Goal: Task Accomplishment & Management: Use online tool/utility

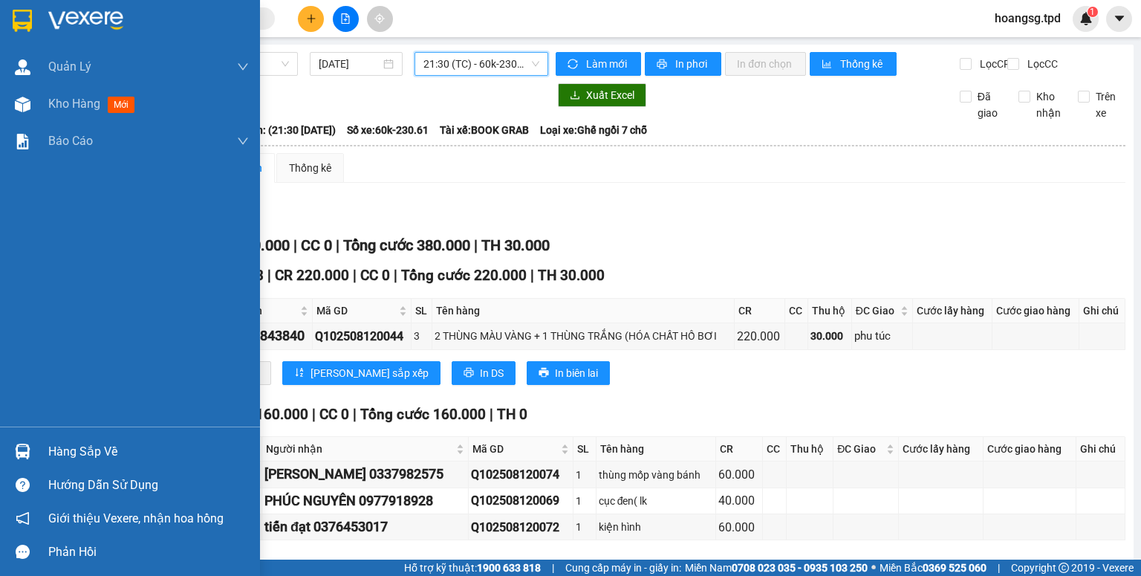
drag, startPoint x: 69, startPoint y: 455, endPoint x: 238, endPoint y: 441, distance: 170.0
click at [73, 455] on div "Hàng sắp về" at bounding box center [148, 452] width 201 height 22
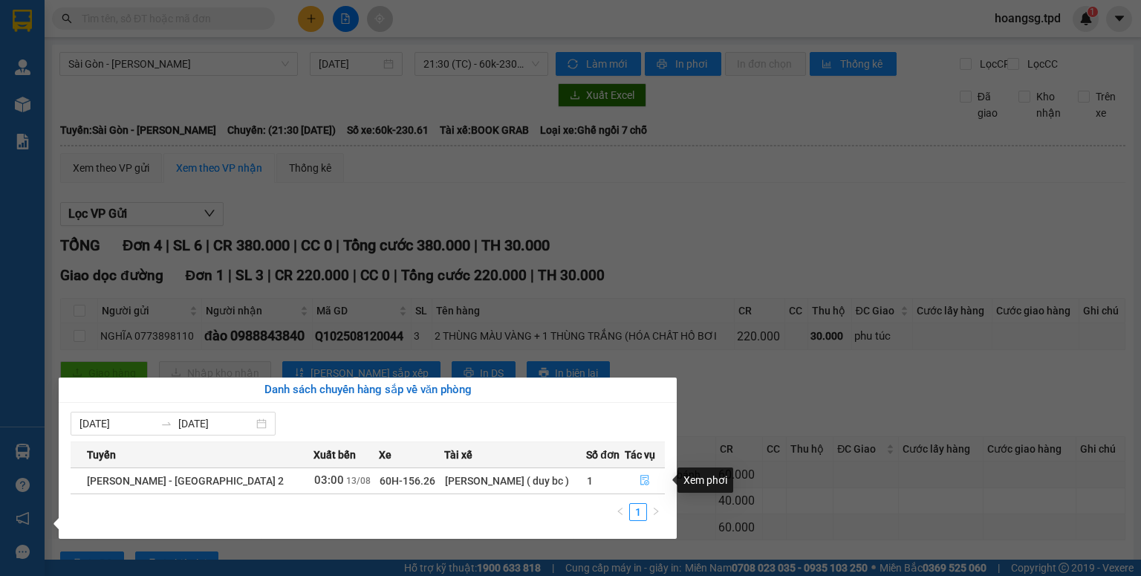
click at [644, 481] on icon "file-done" at bounding box center [645, 480] width 10 height 10
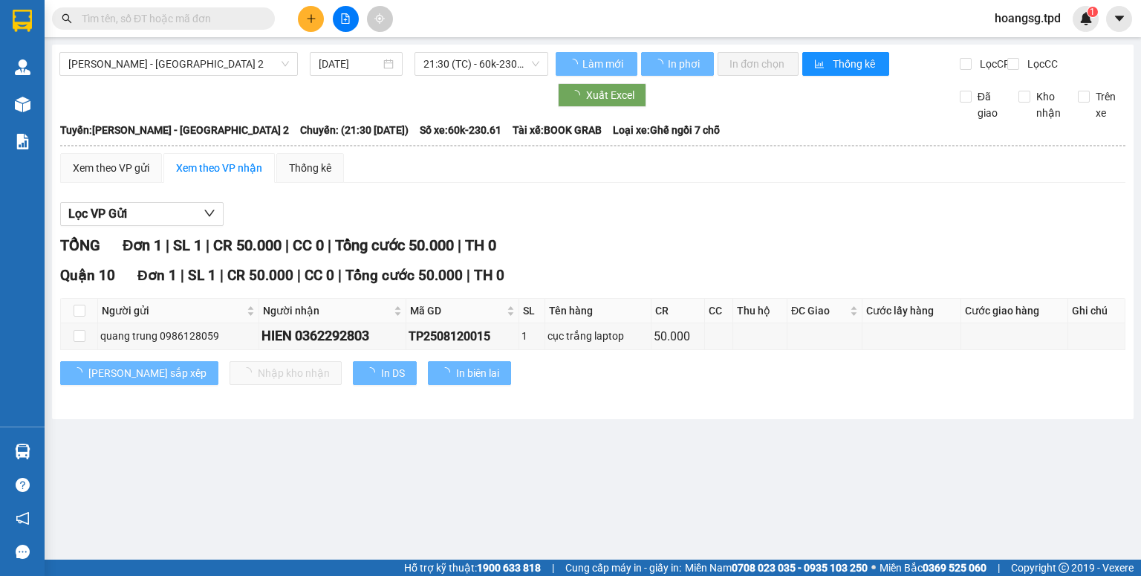
type input "[DATE]"
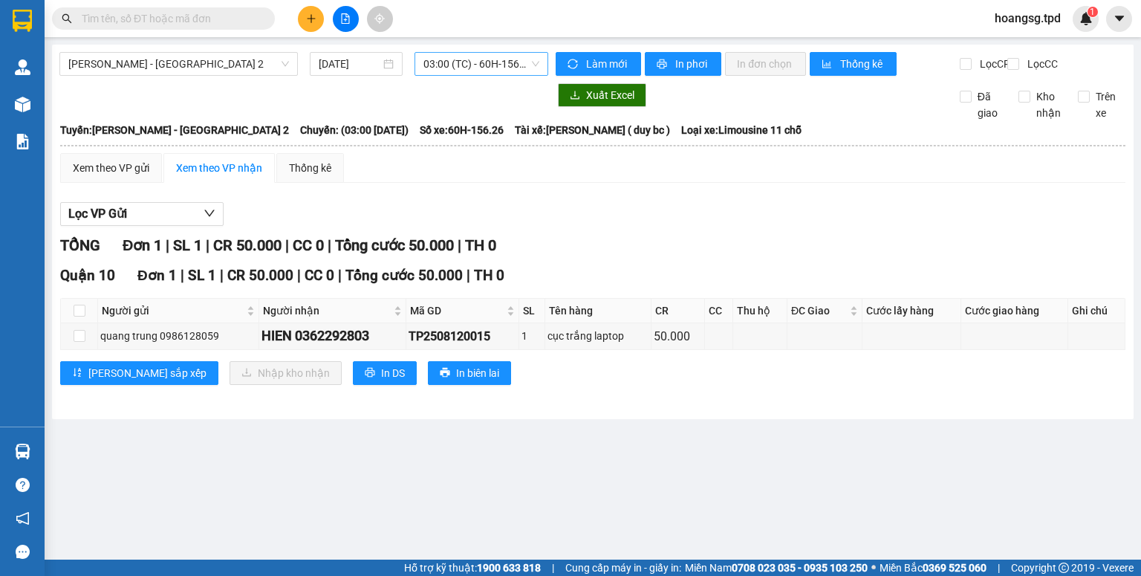
click at [503, 63] on span "03:00 (TC) - 60H-156.26" at bounding box center [481, 64] width 117 height 22
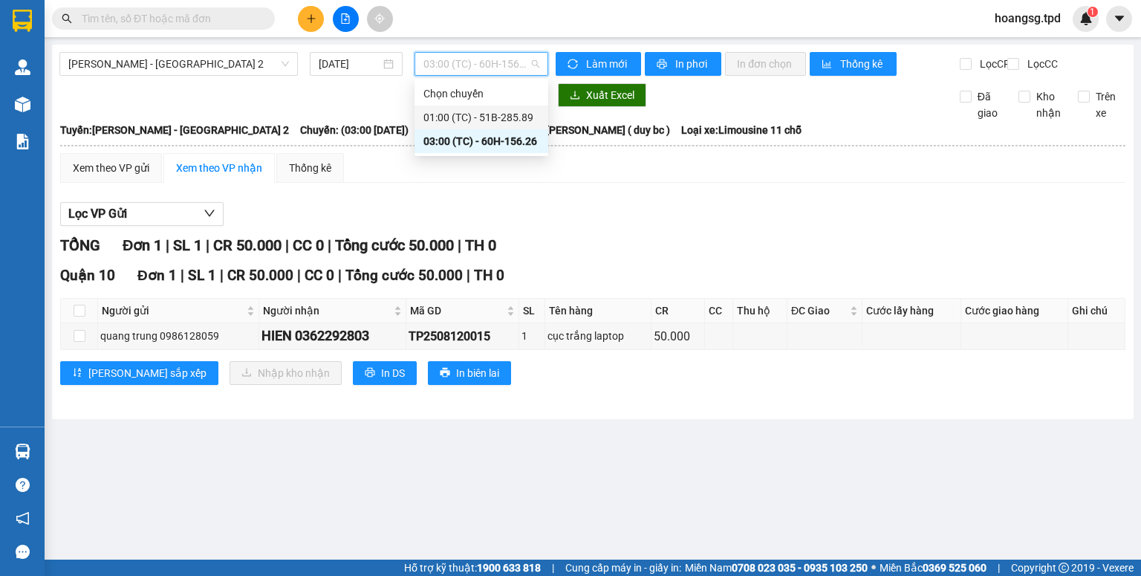
click at [494, 126] on div "01:00 (TC) - 51B-285.89" at bounding box center [482, 117] width 134 height 24
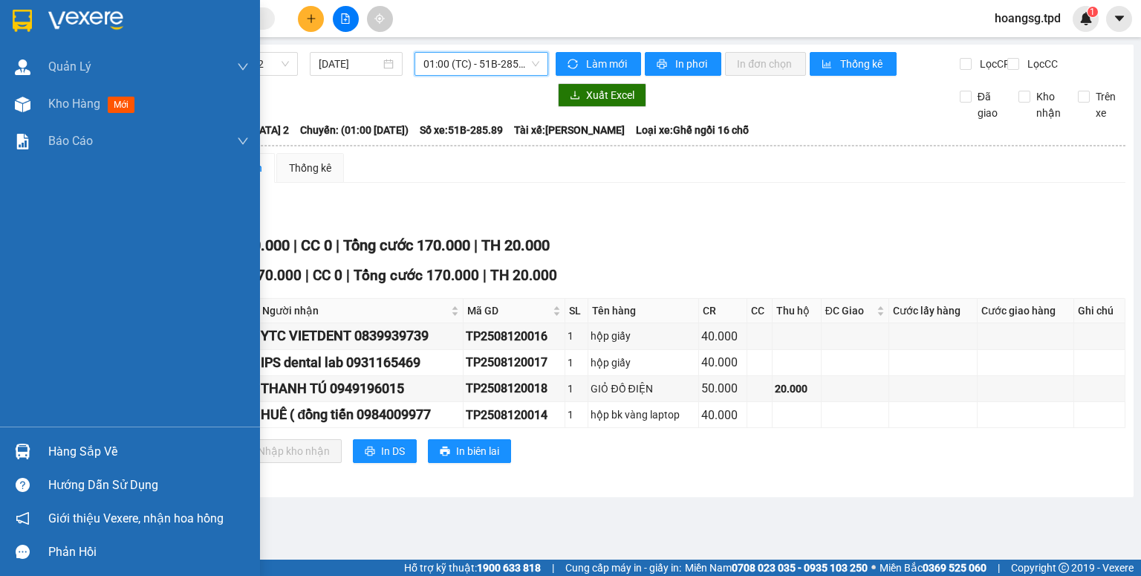
drag, startPoint x: 80, startPoint y: 449, endPoint x: 189, endPoint y: 419, distance: 113.4
click at [81, 449] on div "Hàng sắp về" at bounding box center [148, 452] width 201 height 22
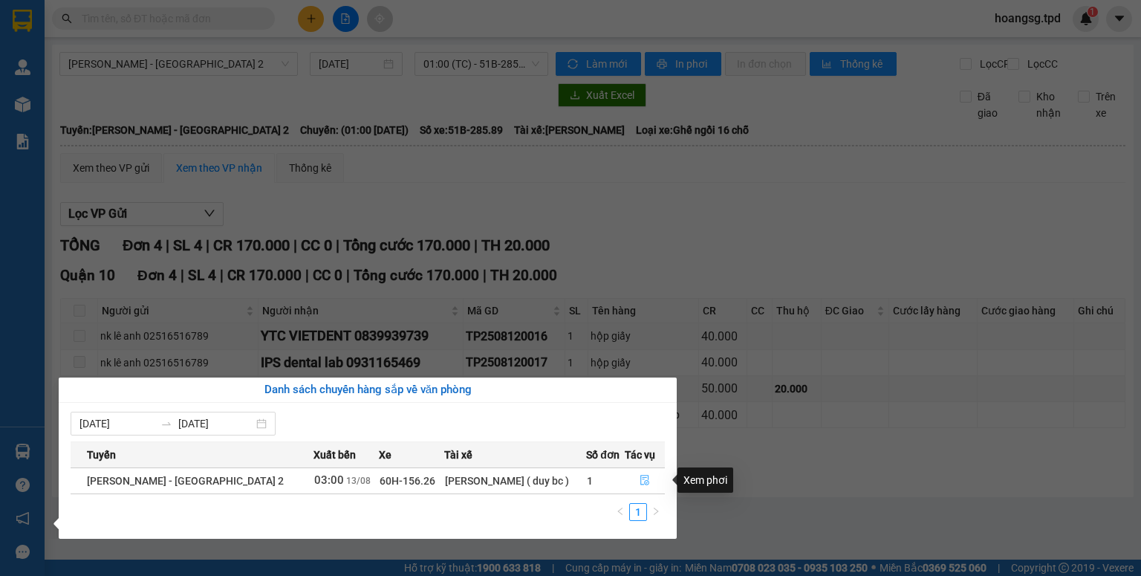
click at [642, 485] on span "file-done" at bounding box center [645, 481] width 10 height 12
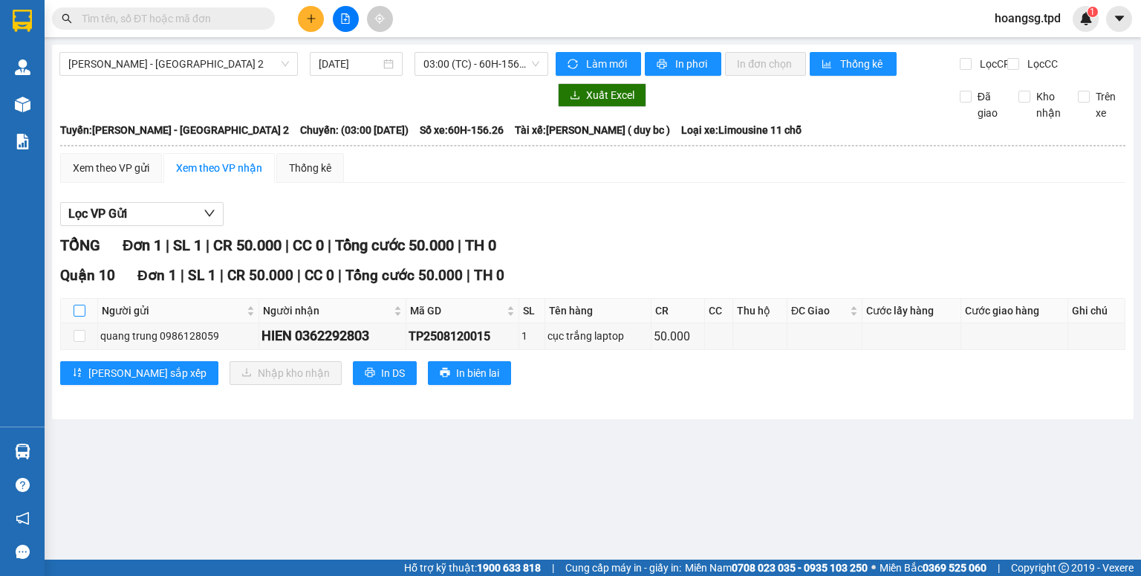
click at [81, 316] on input "checkbox" at bounding box center [80, 311] width 12 height 12
checkbox input "true"
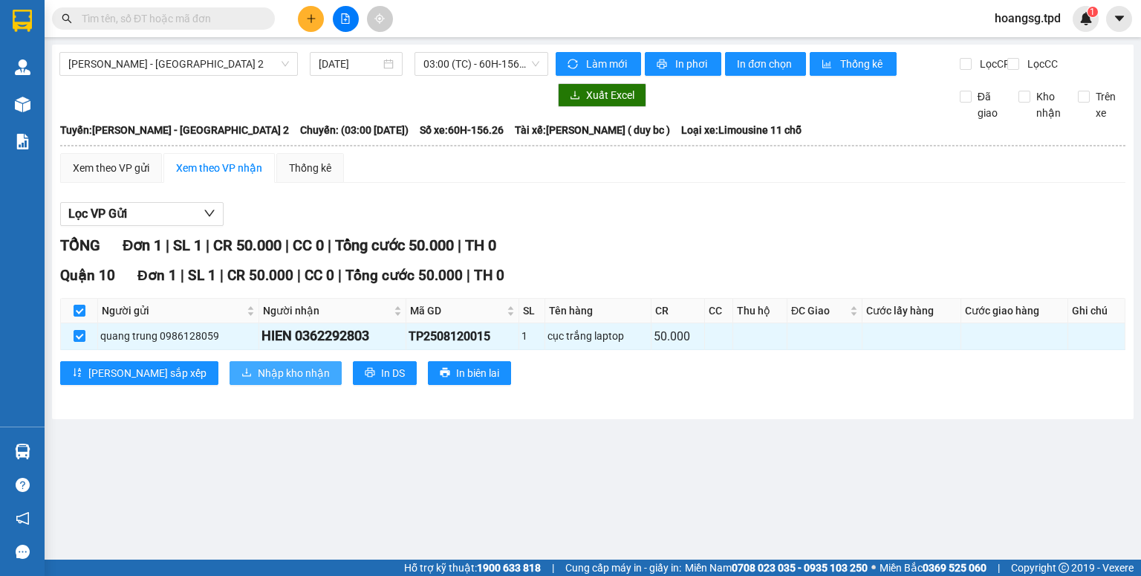
click at [230, 376] on button "Nhập kho nhận" at bounding box center [286, 373] width 112 height 24
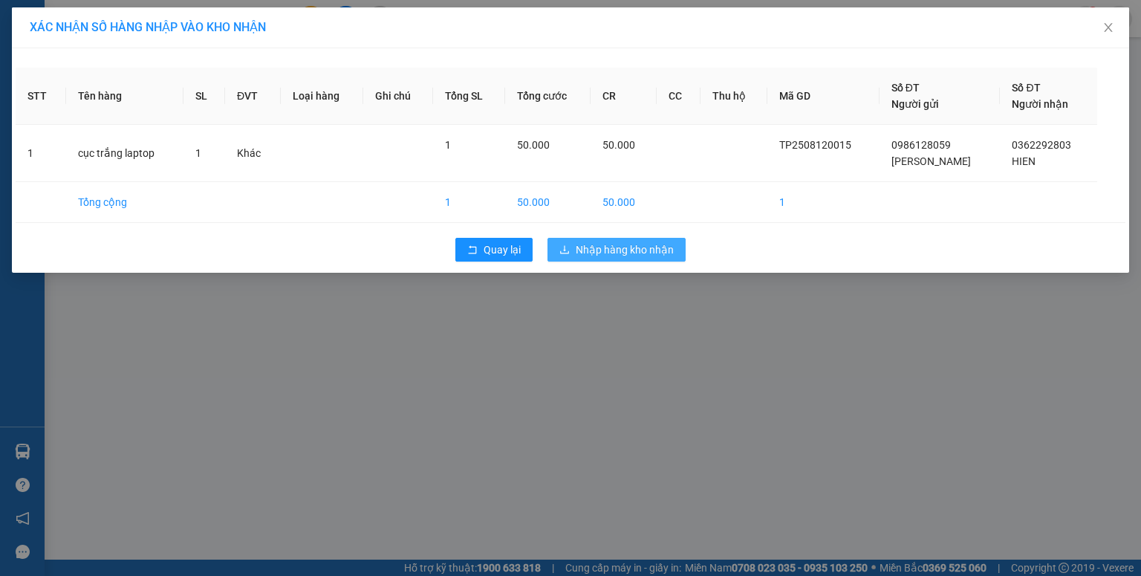
click at [588, 246] on span "Nhập hàng kho nhận" at bounding box center [625, 249] width 98 height 16
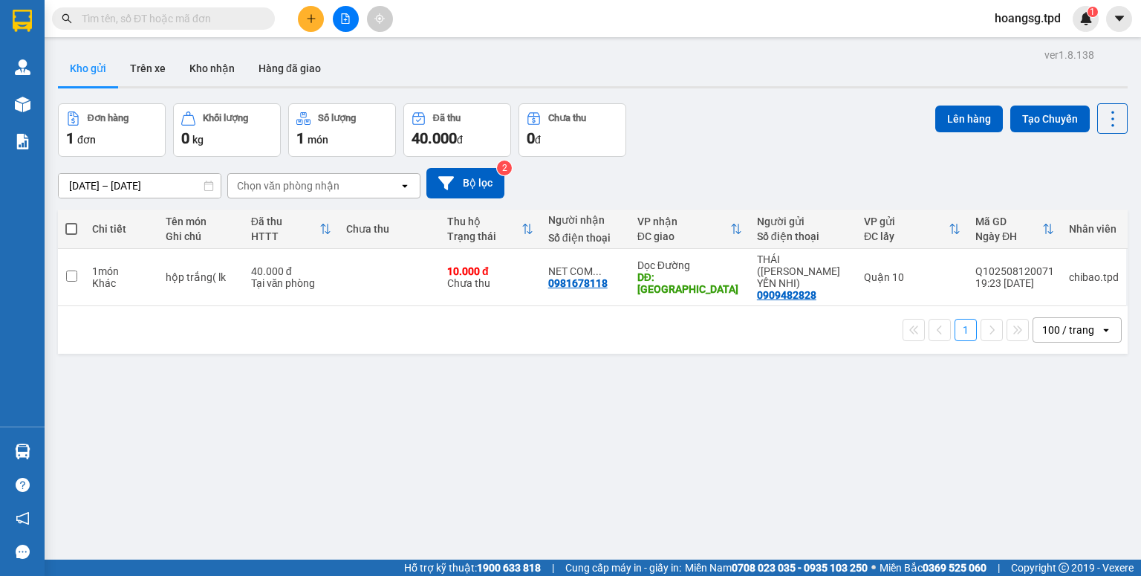
click at [74, 230] on span at bounding box center [71, 229] width 12 height 12
click at [71, 221] on input "checkbox" at bounding box center [71, 221] width 0 height 0
checkbox input "true"
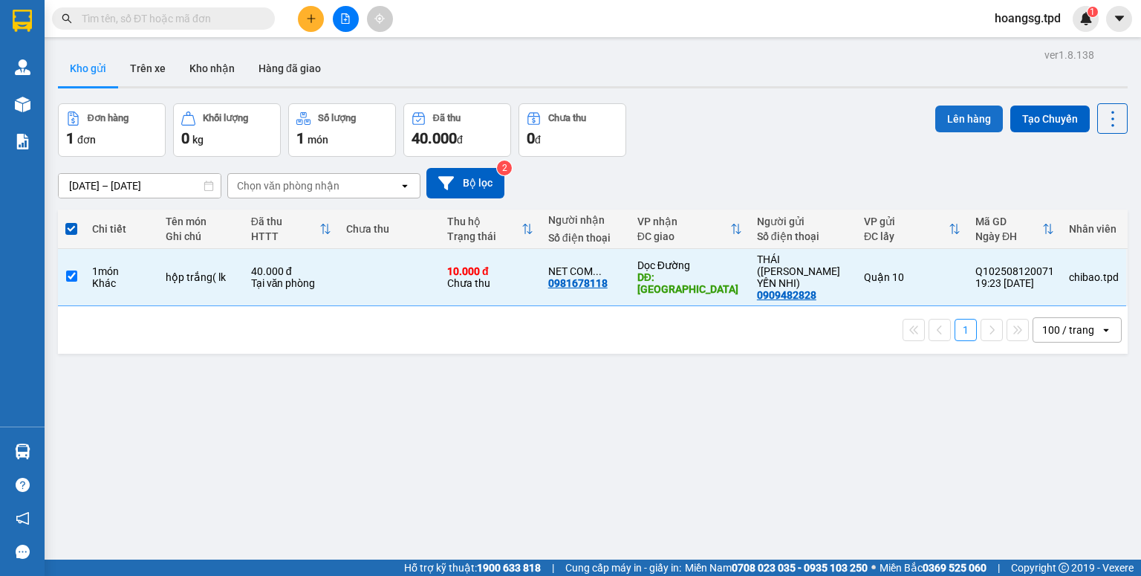
click at [940, 123] on button "Lên hàng" at bounding box center [969, 118] width 68 height 27
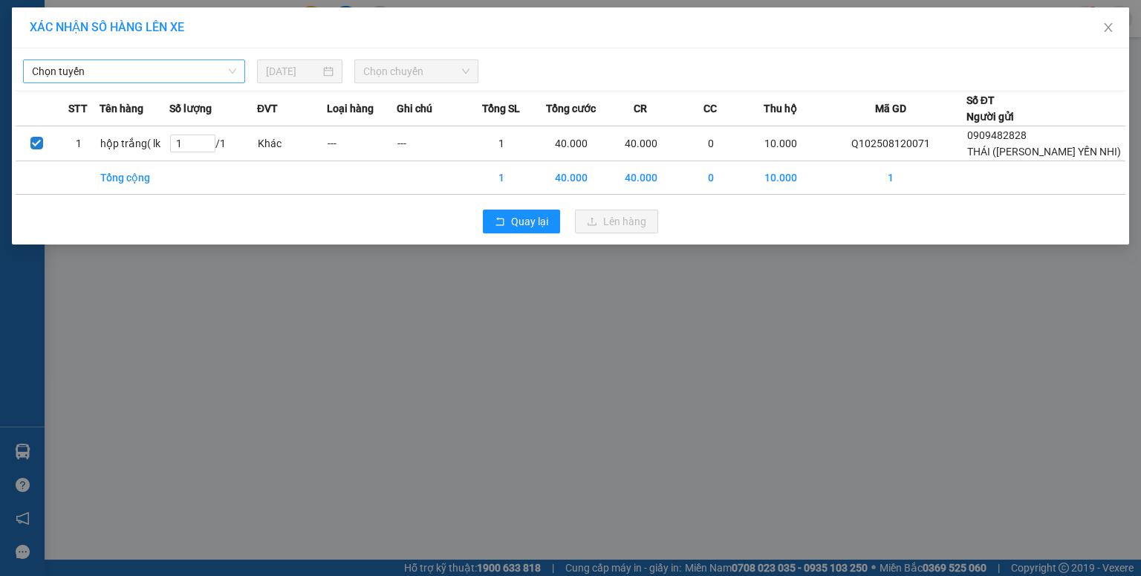
click at [169, 74] on span "Chọn tuyến" at bounding box center [134, 71] width 204 height 22
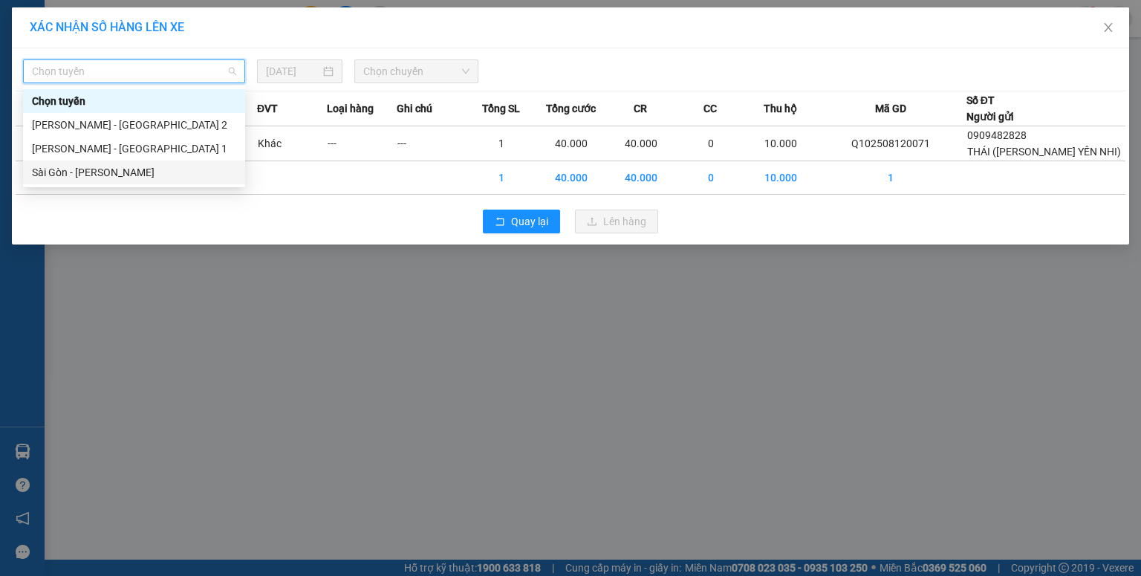
drag, startPoint x: 143, startPoint y: 172, endPoint x: 285, endPoint y: 105, distance: 156.9
click at [144, 170] on div "Sài Gòn - [PERSON_NAME]" at bounding box center [134, 172] width 204 height 16
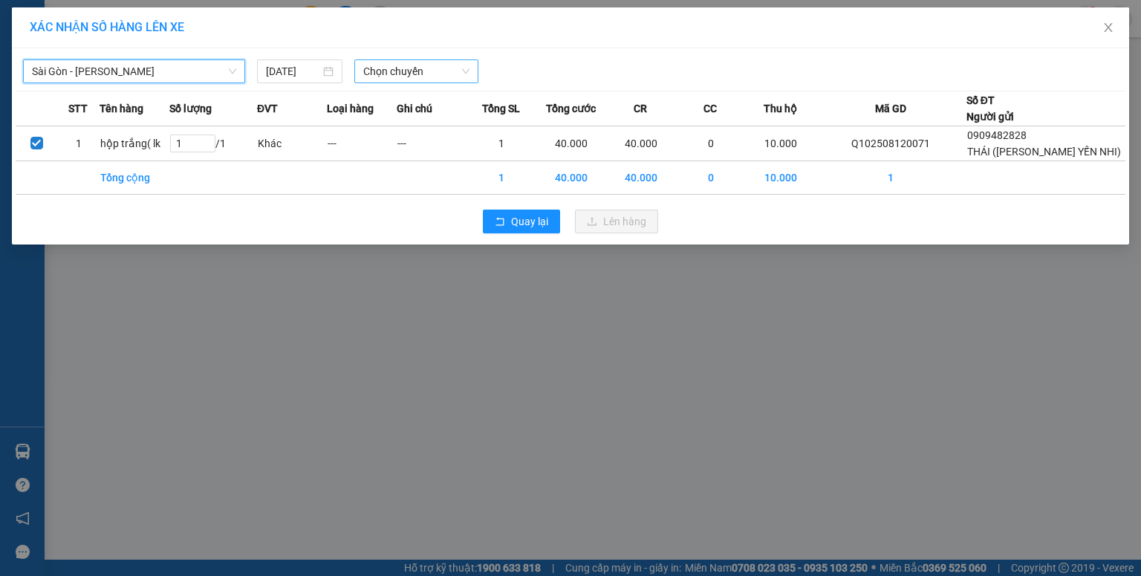
click at [365, 68] on span "Chọn chuyến" at bounding box center [416, 71] width 107 height 22
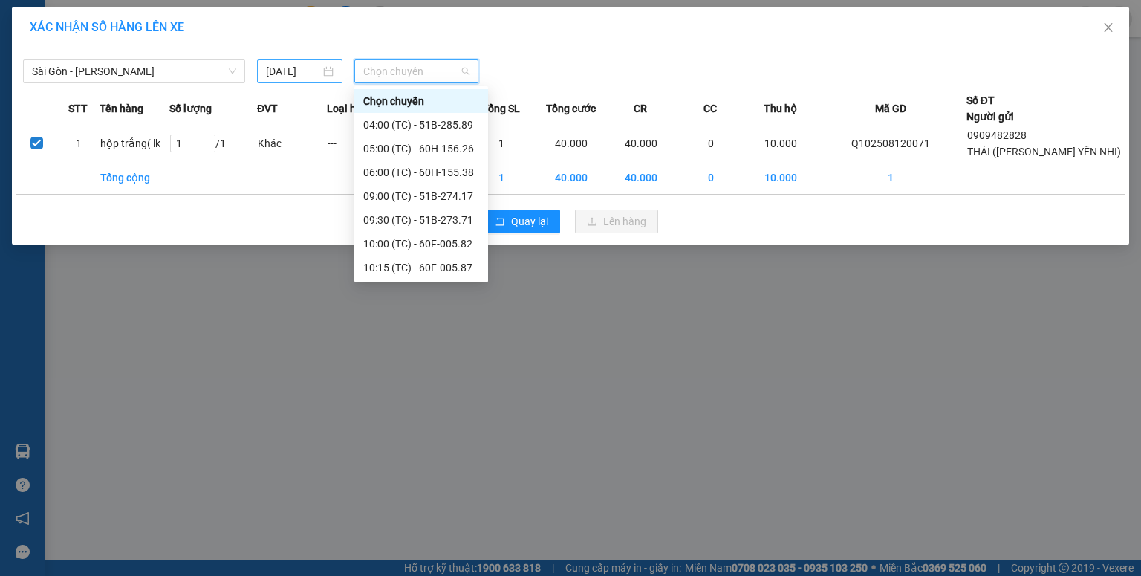
click at [277, 68] on input "[DATE]" at bounding box center [293, 71] width 54 height 16
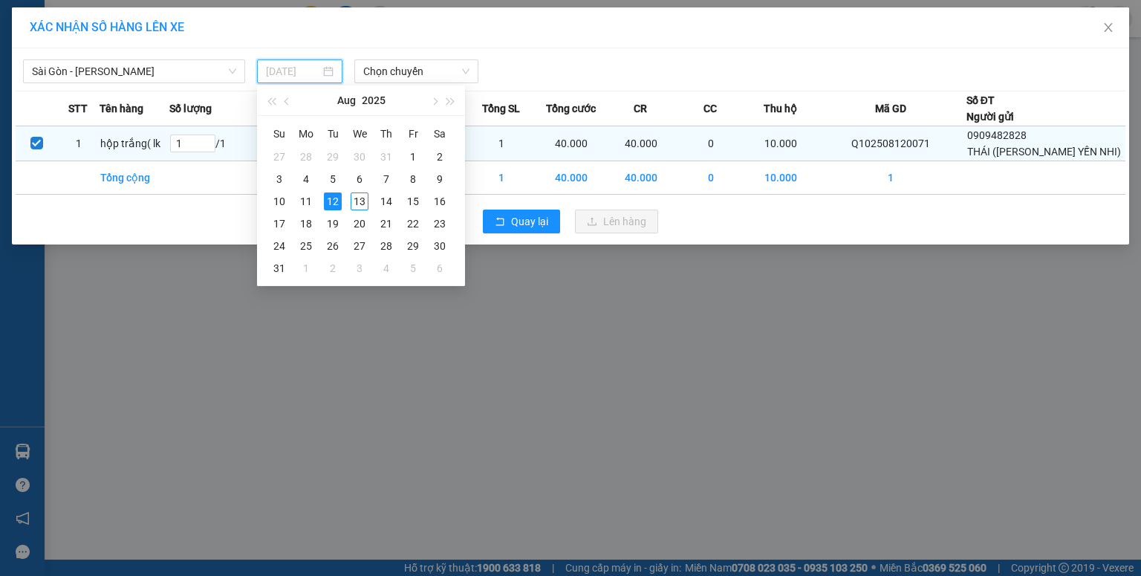
drag, startPoint x: 357, startPoint y: 197, endPoint x: 374, endPoint y: 134, distance: 65.6
click at [358, 197] on div "13" at bounding box center [360, 201] width 18 height 18
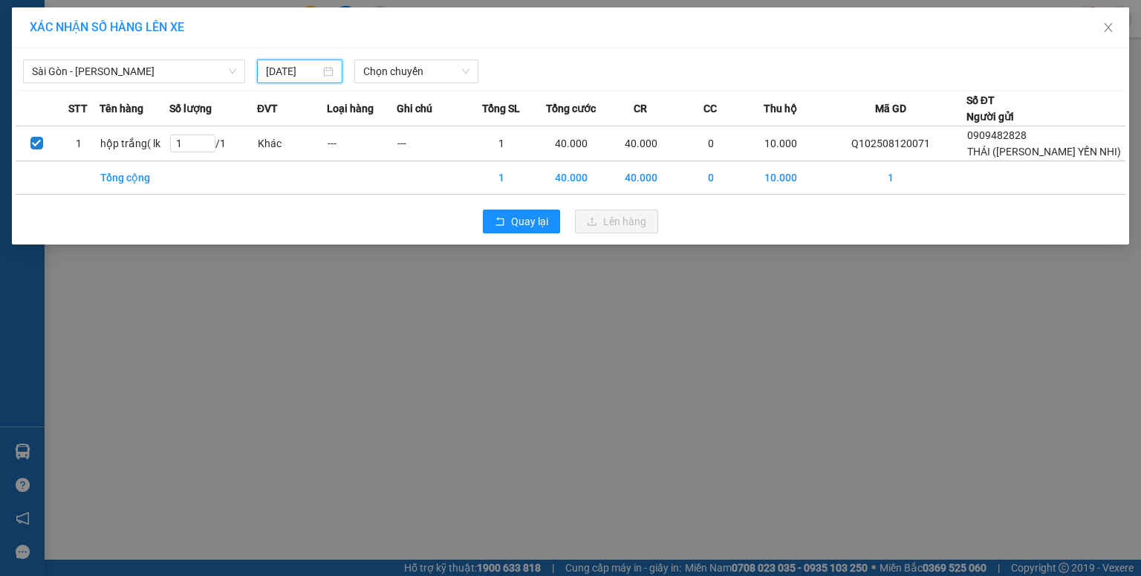
type input "[DATE]"
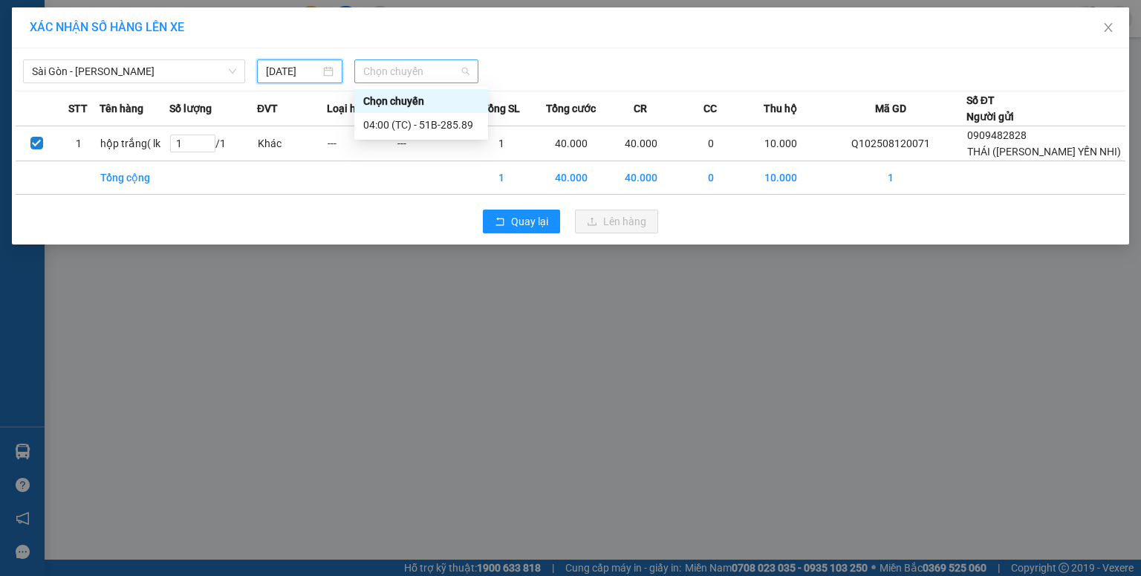
click at [407, 77] on span "Chọn chuyến" at bounding box center [416, 71] width 107 height 22
type input "06"
drag, startPoint x: 424, startPoint y: 120, endPoint x: 466, endPoint y: 117, distance: 41.8
click at [425, 121] on div "Thêm chuyến " 06:00 "" at bounding box center [433, 125] width 158 height 25
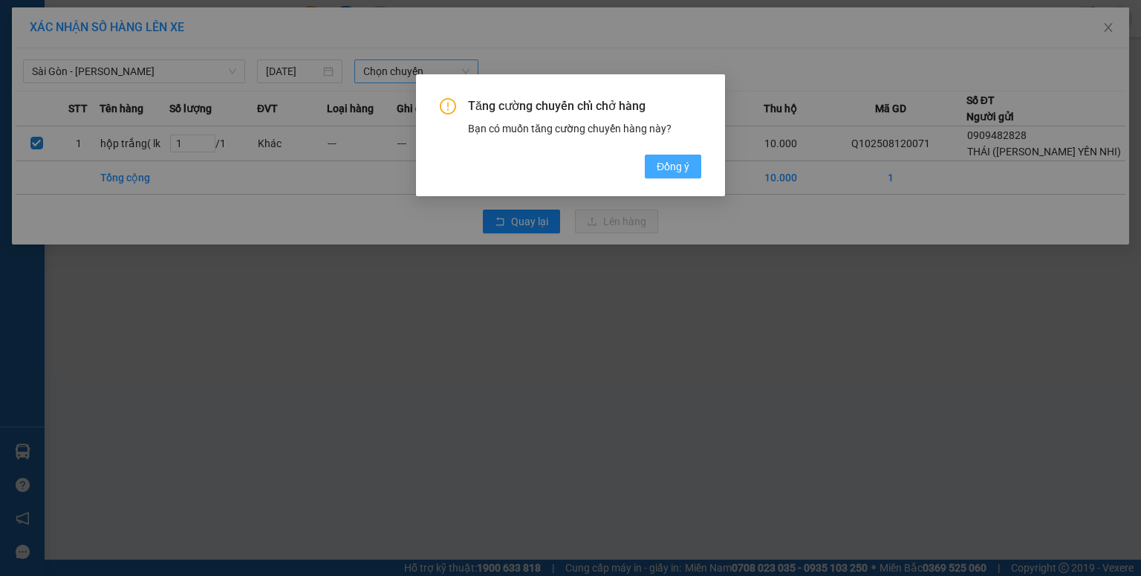
drag, startPoint x: 683, startPoint y: 163, endPoint x: 672, endPoint y: 157, distance: 13.0
click at [682, 165] on span "Đồng ý" at bounding box center [673, 166] width 33 height 16
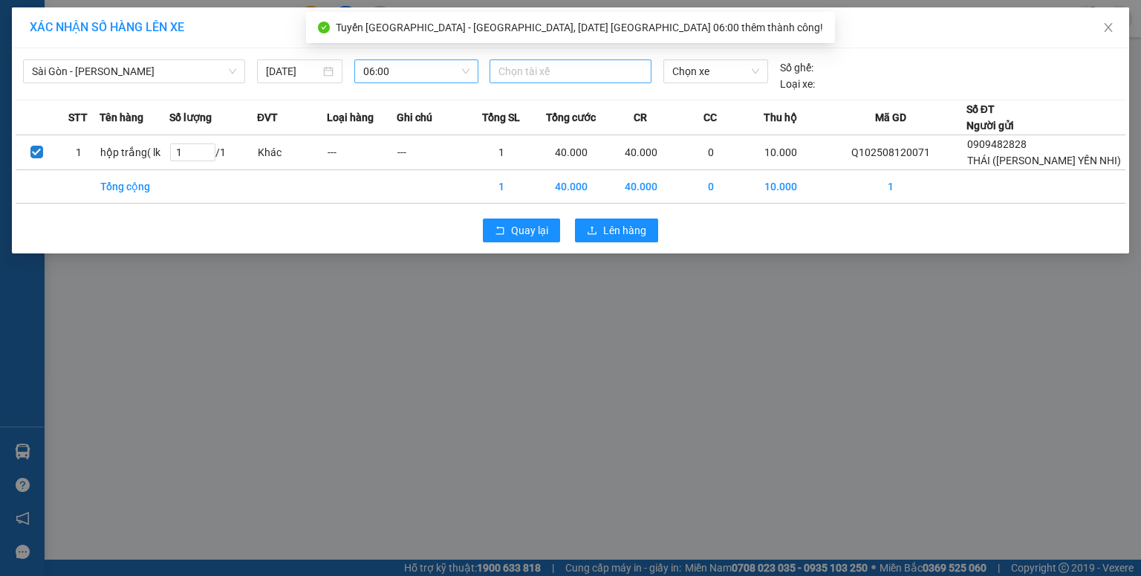
click at [556, 71] on div at bounding box center [570, 71] width 155 height 18
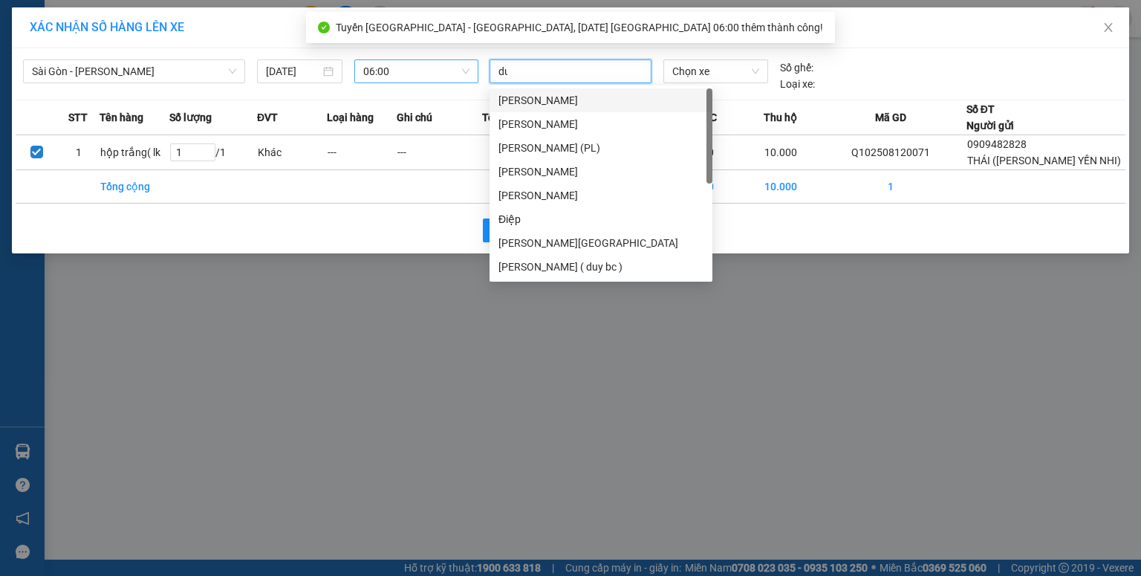
type input "duy"
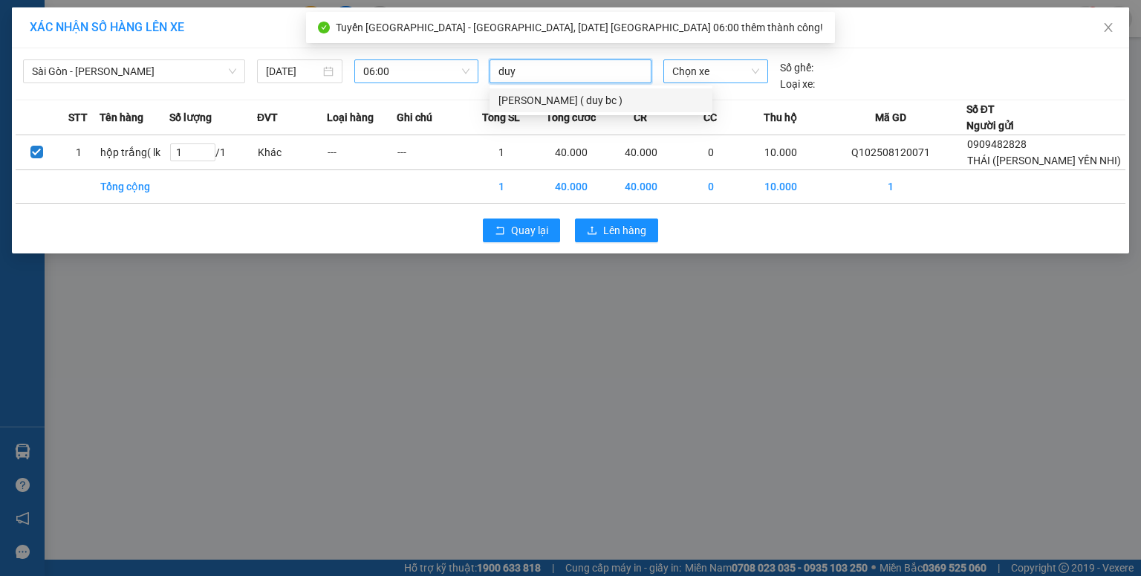
click at [562, 95] on div "[PERSON_NAME] ( duy bc )" at bounding box center [600, 100] width 205 height 16
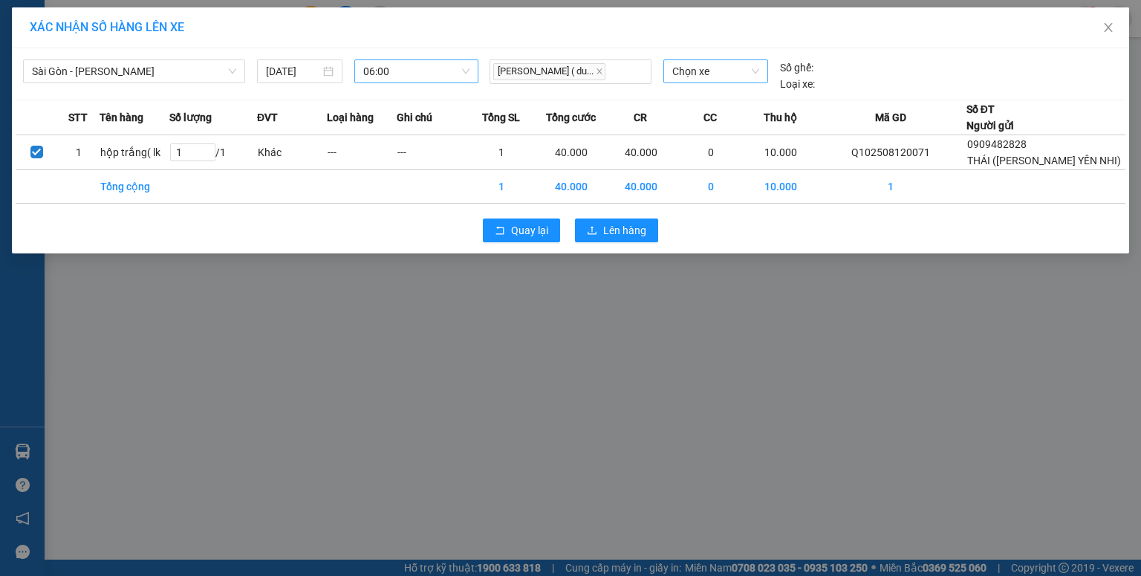
click at [752, 56] on div "Sài Gòn - [PERSON_NAME] [DATE] 06:00 [PERSON_NAME] ( du... Chọn xe Số ghế: Loại…" at bounding box center [571, 72] width 1110 height 40
click at [728, 71] on span "Chọn xe" at bounding box center [715, 71] width 86 height 22
type input "15626"
click at [728, 101] on div "60H-156.26" at bounding box center [715, 101] width 86 height 16
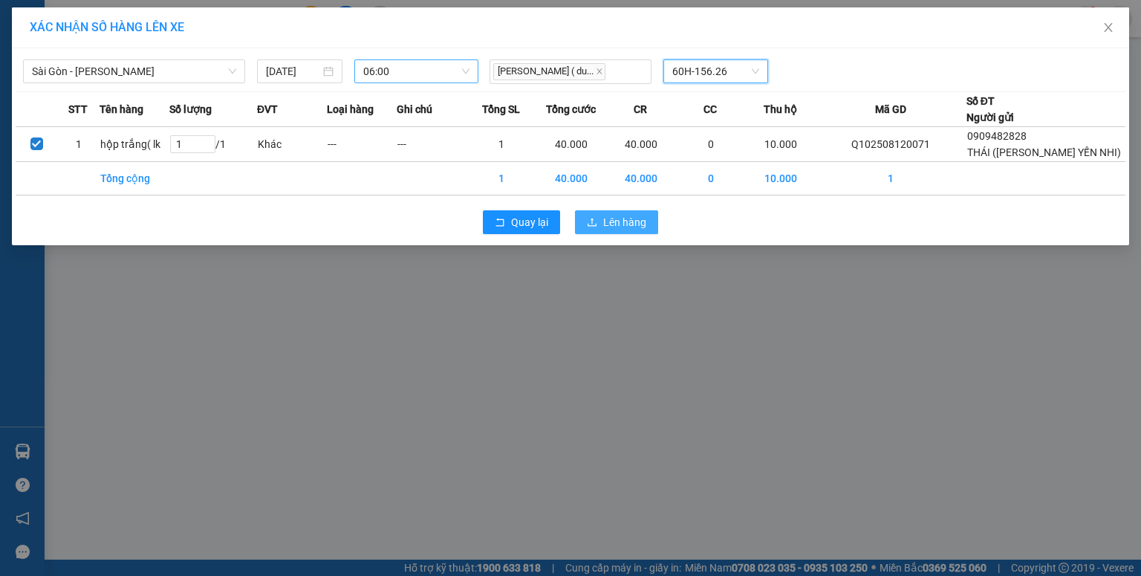
click at [649, 234] on button "Lên hàng" at bounding box center [616, 222] width 83 height 24
